Goal: Task Accomplishment & Management: Manage account settings

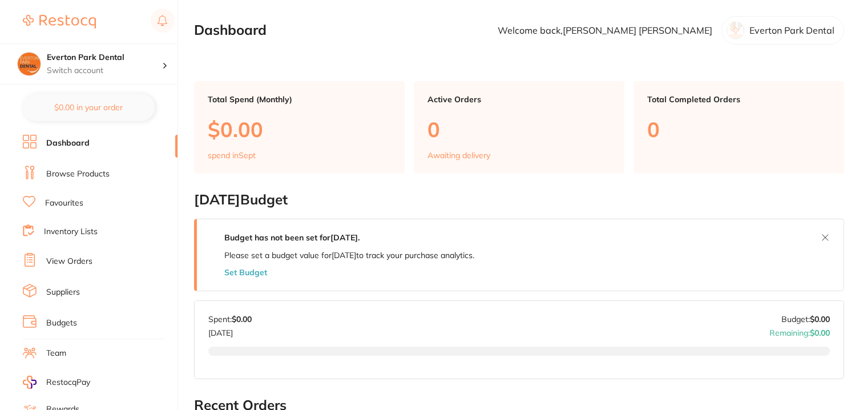
scroll to position [122, 0]
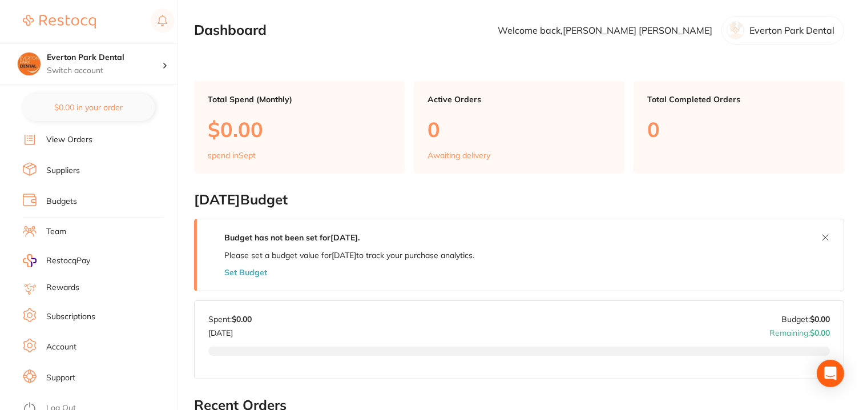
click at [71, 311] on link "Subscriptions" at bounding box center [70, 316] width 49 height 11
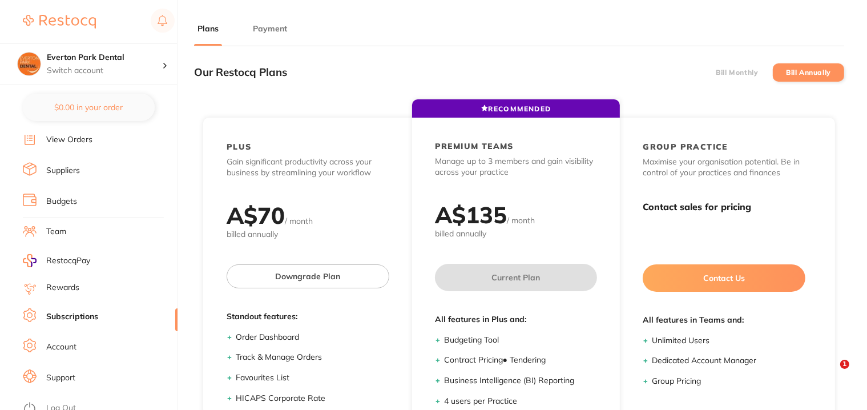
click at [264, 25] on button "Payment" at bounding box center [269, 28] width 41 height 11
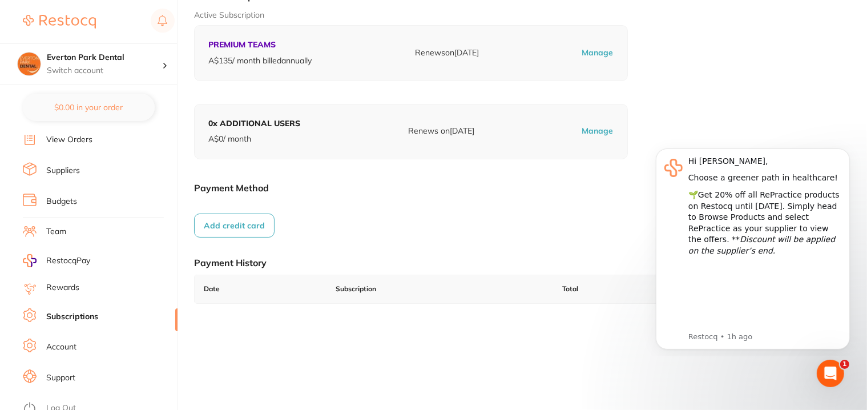
scroll to position [164, 0]
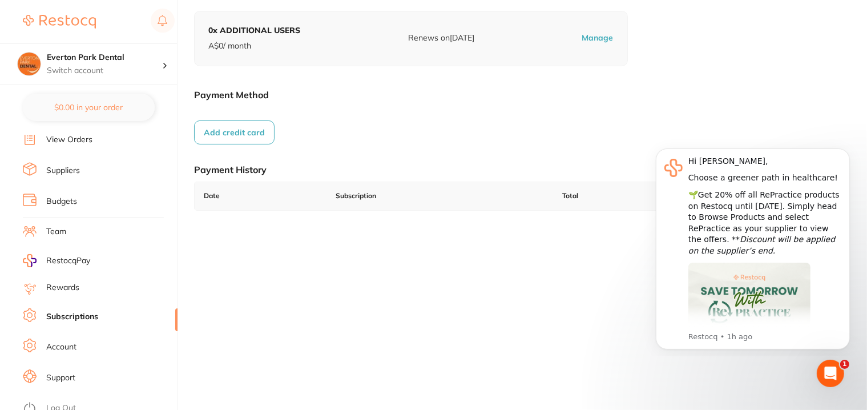
click at [64, 404] on link "Log Out" at bounding box center [61, 407] width 30 height 11
